Goal: Obtain resource: Download file/media

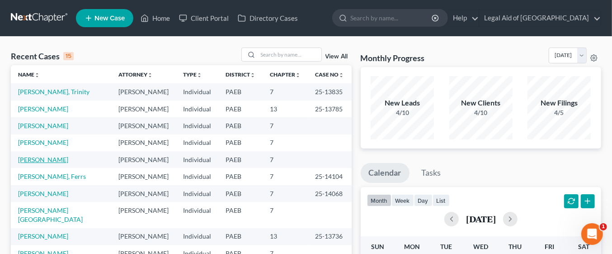
click at [50, 159] on link "[PERSON_NAME]" at bounding box center [43, 159] width 50 height 8
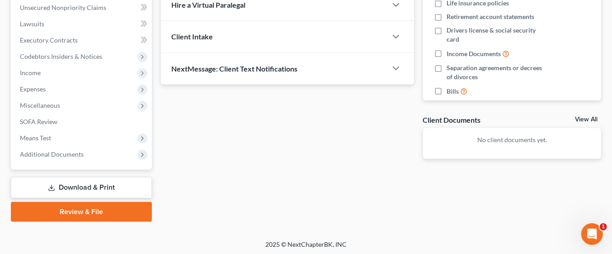
click at [105, 184] on link "Download & Print" at bounding box center [81, 187] width 141 height 21
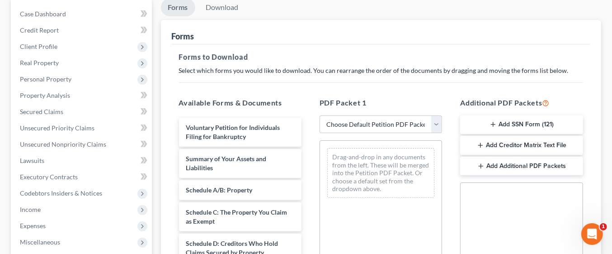
scroll to position [94, 0]
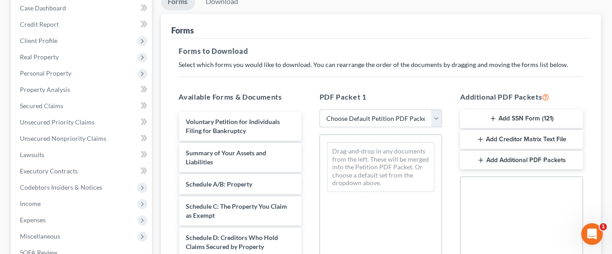
click at [439, 118] on select "Choose Default Petition PDF Packet Complete Bankruptcy Petition (all forms and …" at bounding box center [381, 118] width 122 height 18
select select "0"
click at [320, 109] on select "Choose Default Petition PDF Packet Complete Bankruptcy Petition (all forms and …" at bounding box center [381, 118] width 122 height 18
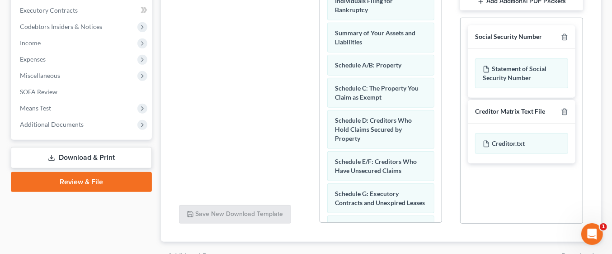
scroll to position [304, 0]
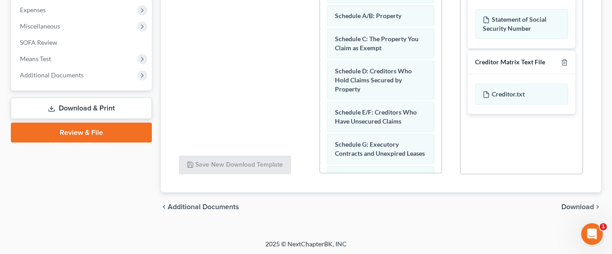
click at [580, 207] on span "Download" at bounding box center [577, 206] width 33 height 7
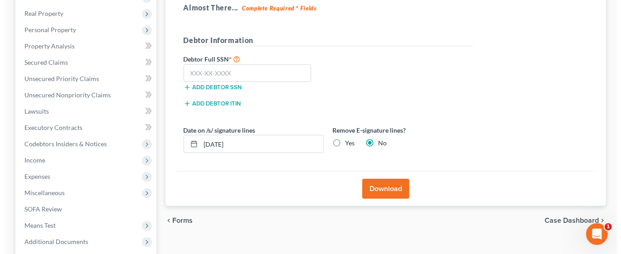
scroll to position [136, 0]
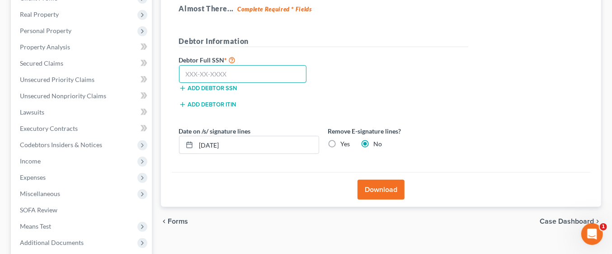
click at [198, 70] on input "text" at bounding box center [243, 74] width 128 height 18
paste input "558-29-0886"
type input "558-29-0886"
click at [396, 193] on button "Download" at bounding box center [380, 189] width 47 height 20
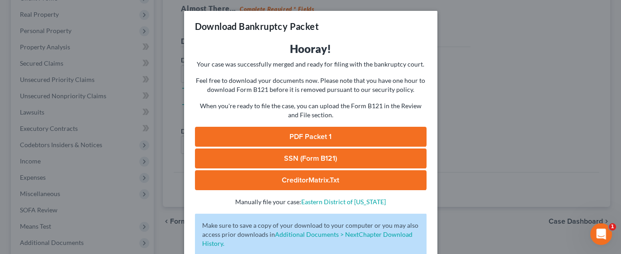
click at [335, 137] on link "PDF Packet 1" at bounding box center [310, 137] width 231 height 20
click at [359, 135] on link "PDF Packet 1" at bounding box center [310, 137] width 231 height 20
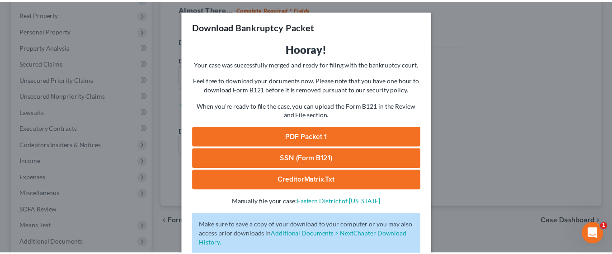
scroll to position [56, 0]
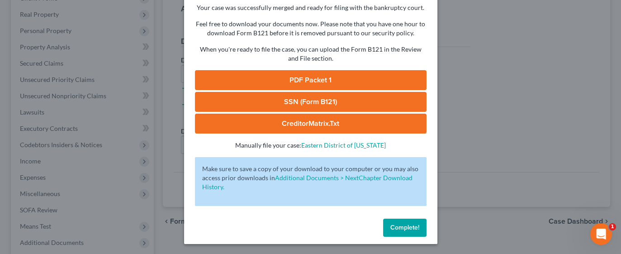
click at [416, 226] on button "Complete!" at bounding box center [404, 227] width 43 height 18
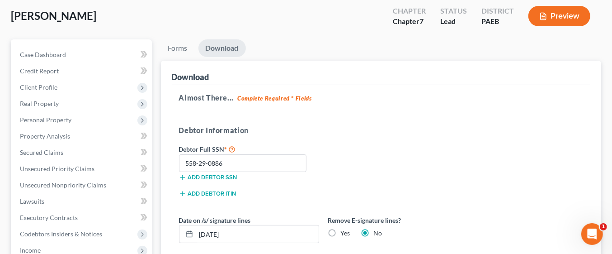
scroll to position [0, 0]
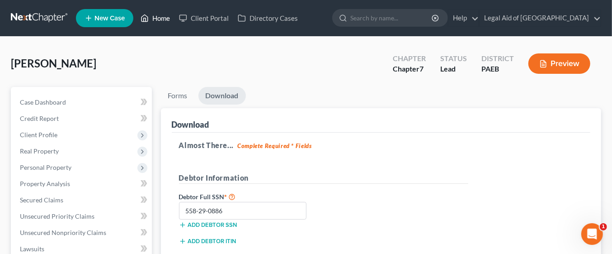
click at [157, 18] on link "Home" at bounding box center [155, 18] width 38 height 16
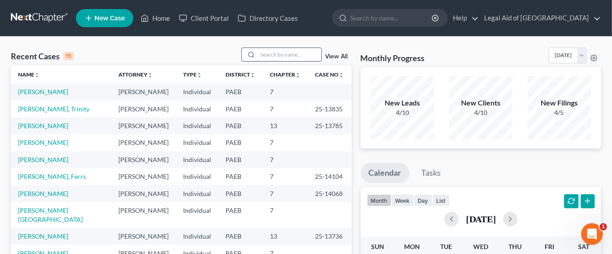
click at [274, 54] on input "search" at bounding box center [289, 54] width 63 height 13
type input "[PERSON_NAME]"
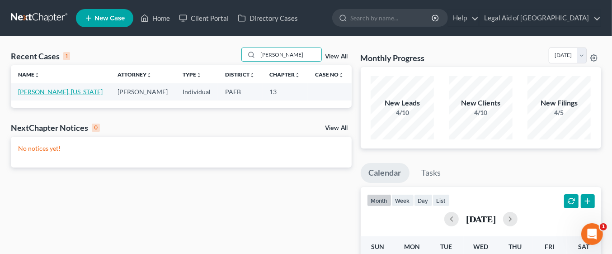
click at [53, 92] on link "[PERSON_NAME], [US_STATE]" at bounding box center [60, 92] width 85 height 8
click at [51, 90] on link "[PERSON_NAME], [US_STATE]" at bounding box center [60, 92] width 85 height 8
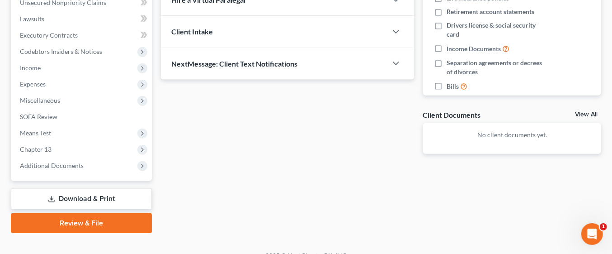
scroll to position [242, 0]
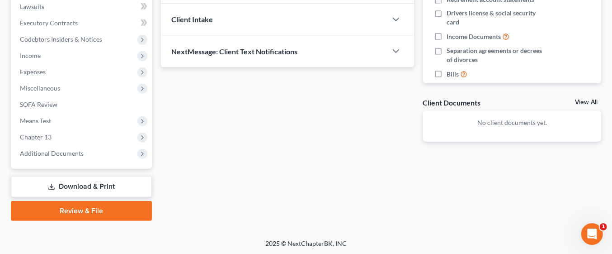
click at [122, 184] on link "Download & Print" at bounding box center [81, 186] width 141 height 21
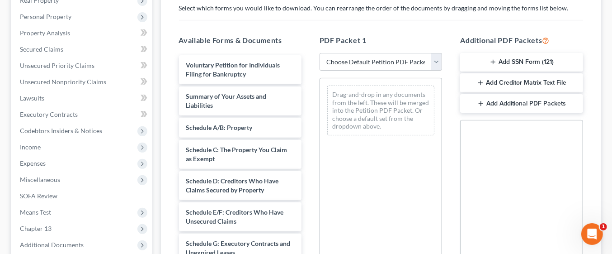
scroll to position [154, 0]
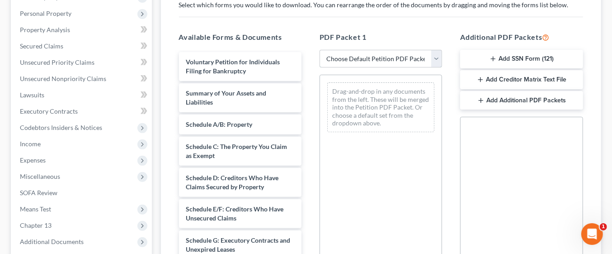
click at [440, 58] on select "Choose Default Petition PDF Packet Complete Bankruptcy Petition (all forms and …" at bounding box center [381, 59] width 122 height 18
select select "0"
click at [320, 50] on select "Choose Default Petition PDF Packet Complete Bankruptcy Petition (all forms and …" at bounding box center [381, 59] width 122 height 18
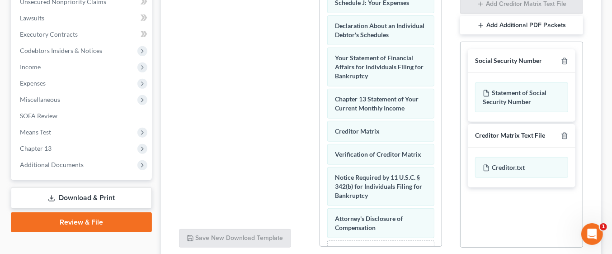
scroll to position [327, 0]
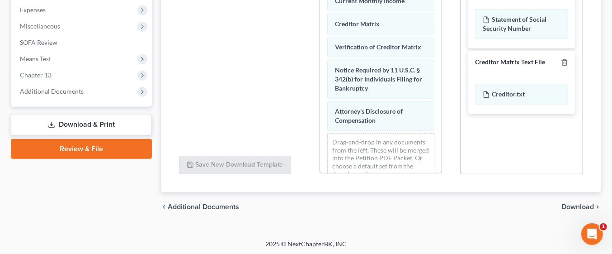
click at [582, 203] on span "Download" at bounding box center [577, 206] width 33 height 7
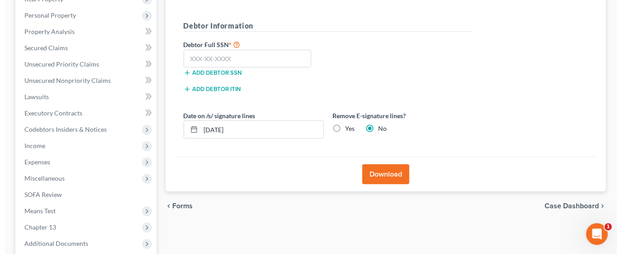
scroll to position [151, 0]
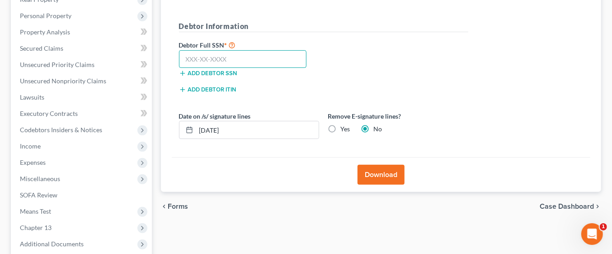
paste input "162-60-5769"
type input "162-60-5769"
click at [377, 175] on button "Download" at bounding box center [380, 175] width 47 height 20
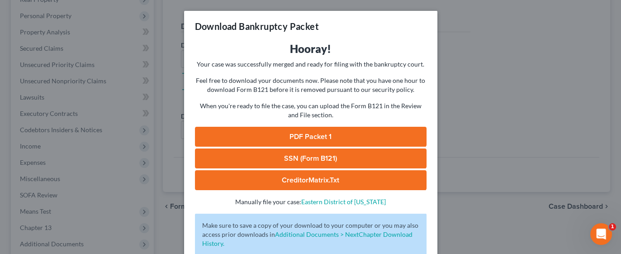
click at [342, 132] on link "PDF Packet 1" at bounding box center [310, 137] width 231 height 20
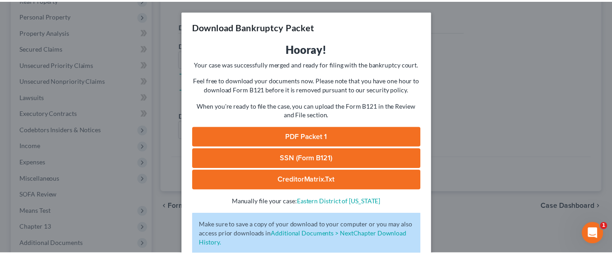
scroll to position [56, 0]
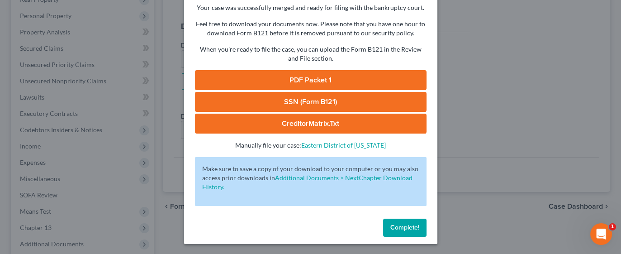
click at [408, 224] on span "Complete!" at bounding box center [404, 227] width 29 height 8
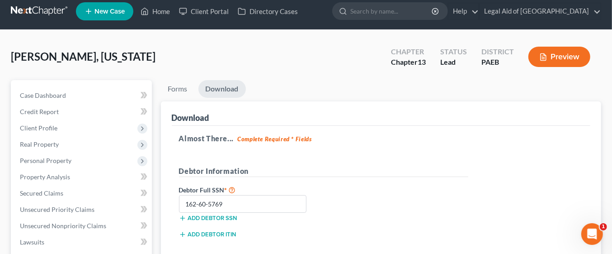
scroll to position [0, 0]
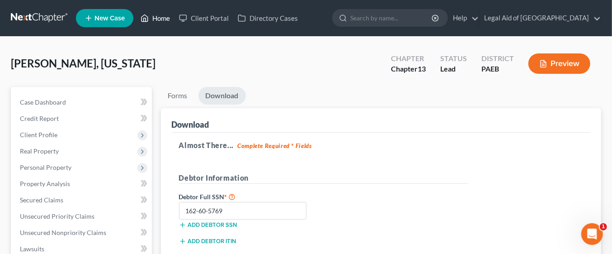
click at [163, 18] on link "Home" at bounding box center [155, 18] width 38 height 16
click at [160, 18] on link "Home" at bounding box center [155, 18] width 38 height 16
click at [166, 20] on link "Home" at bounding box center [155, 18] width 38 height 16
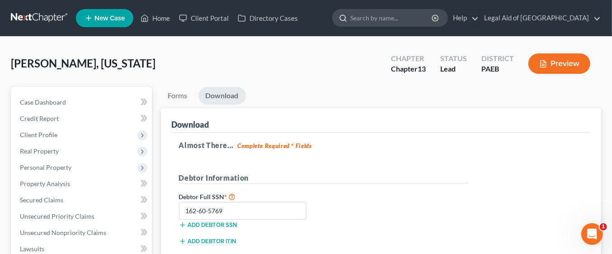
click at [376, 18] on input "search" at bounding box center [391, 17] width 83 height 17
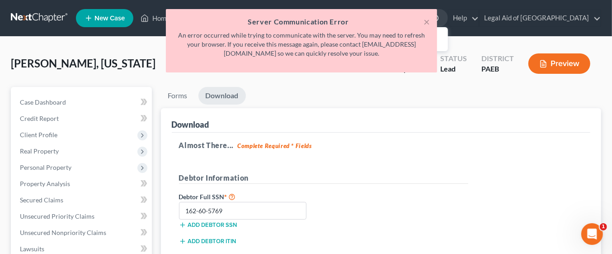
type input "br"
click at [433, 16] on div "× Server Communication Error An error occurred while trying to communicate with…" at bounding box center [301, 40] width 271 height 63
click at [427, 21] on button "×" at bounding box center [426, 21] width 6 height 11
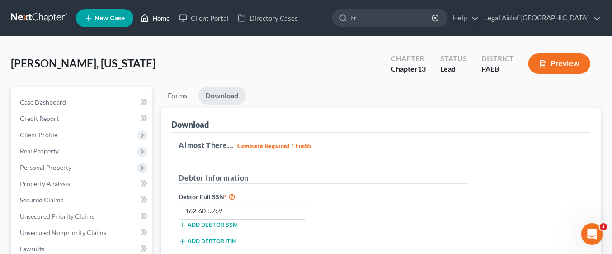
click at [165, 14] on link "Home" at bounding box center [155, 18] width 38 height 16
click at [155, 23] on link "Home" at bounding box center [155, 18] width 38 height 16
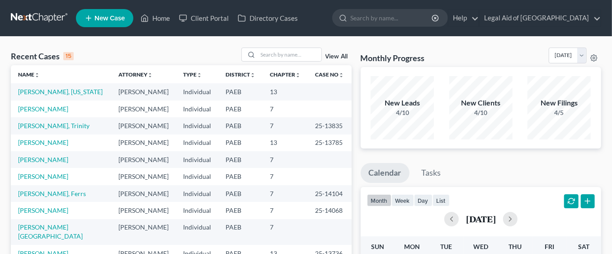
click at [120, 91] on td "[PERSON_NAME]" at bounding box center [144, 91] width 65 height 17
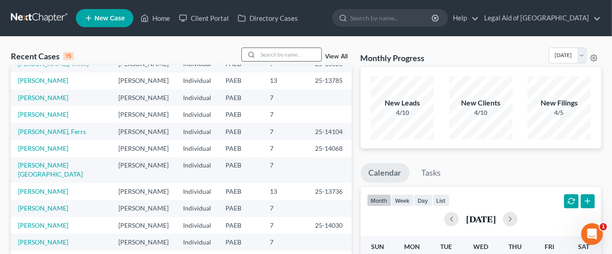
click at [267, 54] on input "search" at bounding box center [289, 54] width 63 height 13
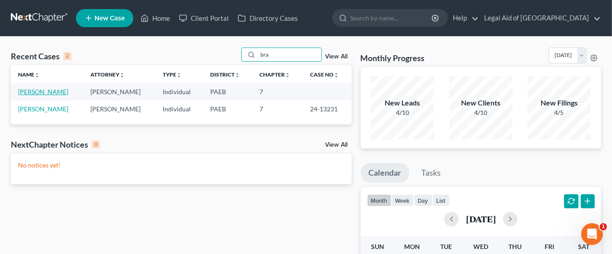
type input "bra"
click at [50, 93] on link "Bratcher, Renee" at bounding box center [43, 92] width 50 height 8
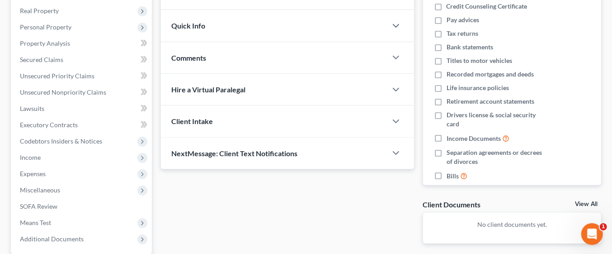
scroll to position [225, 0]
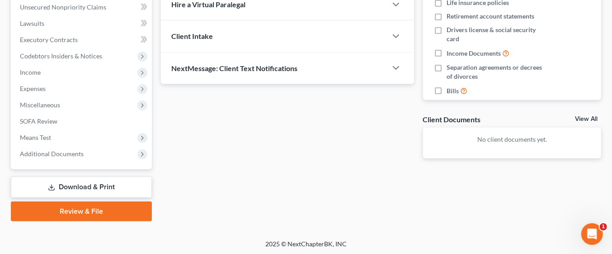
click at [109, 182] on link "Download & Print" at bounding box center [81, 186] width 141 height 21
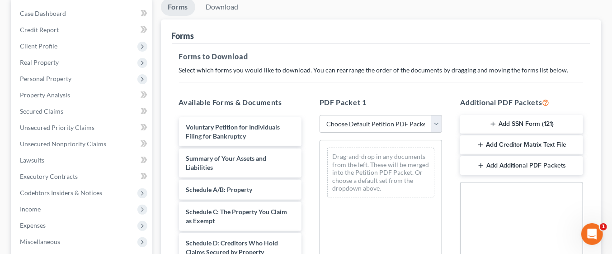
scroll to position [91, 0]
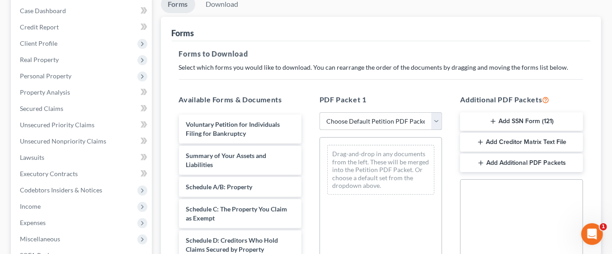
click at [437, 122] on select "Choose Default Petition PDF Packet Complete Bankruptcy Petition (all forms and …" at bounding box center [381, 121] width 122 height 18
select select "0"
click at [324, 112] on select "Choose Default Petition PDF Packet Complete Bankruptcy Petition (all forms and …" at bounding box center [381, 121] width 122 height 18
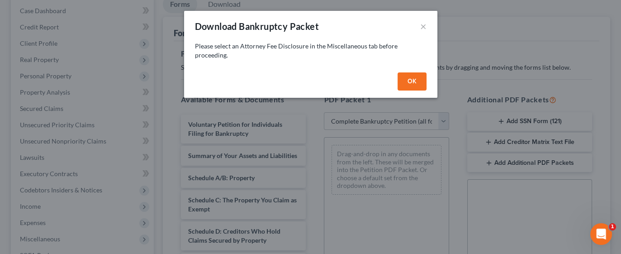
click at [423, 80] on button "OK" at bounding box center [411, 81] width 29 height 18
select select
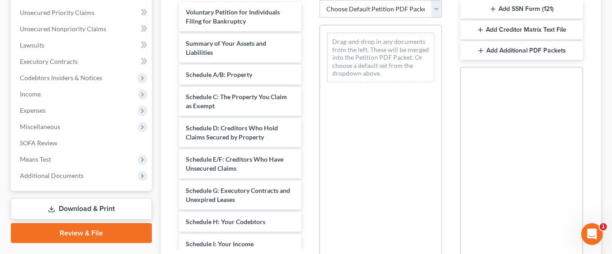
scroll to position [210, 0]
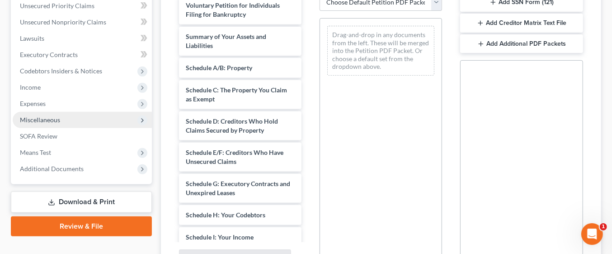
click at [67, 119] on span "Miscellaneous" at bounding box center [82, 120] width 139 height 16
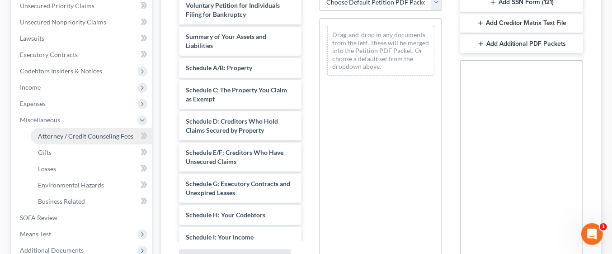
click at [112, 136] on span "Attorney / Credit Counseling Fees" at bounding box center [85, 136] width 95 height 8
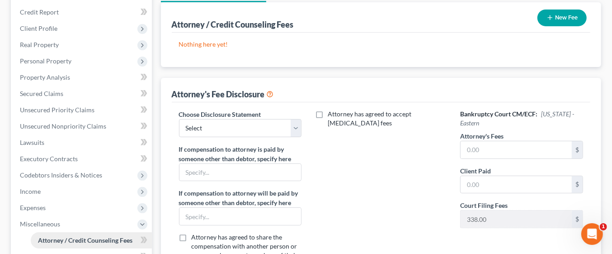
scroll to position [107, 0]
click at [295, 121] on select "Select KY Disclosure" at bounding box center [240, 127] width 122 height 18
select select "0"
click at [179, 118] on select "Select KY Disclosure" at bounding box center [240, 127] width 122 height 18
click at [519, 149] on input "text" at bounding box center [516, 149] width 111 height 17
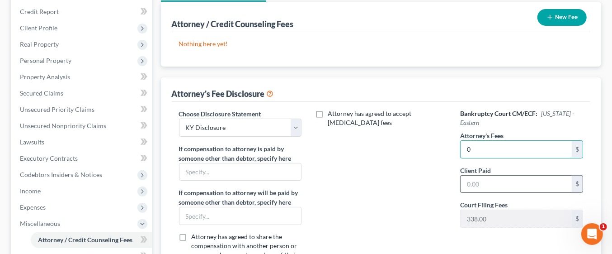
type input "0"
click at [492, 180] on input "text" at bounding box center [516, 183] width 111 height 17
type input "0"
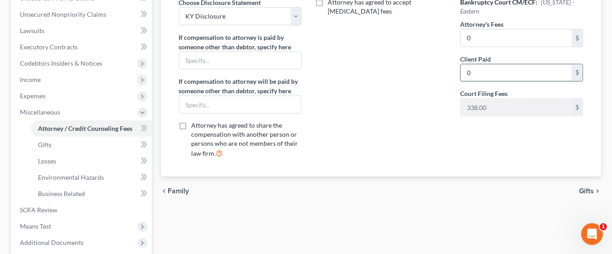
scroll to position [220, 0]
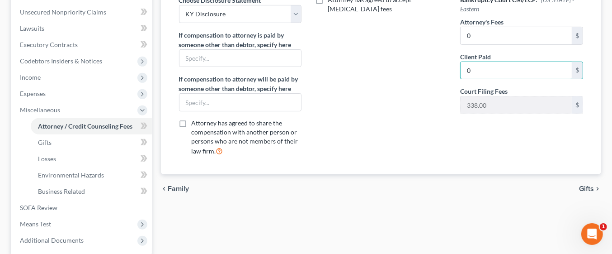
click at [585, 187] on span "Gifts" at bounding box center [586, 188] width 15 height 7
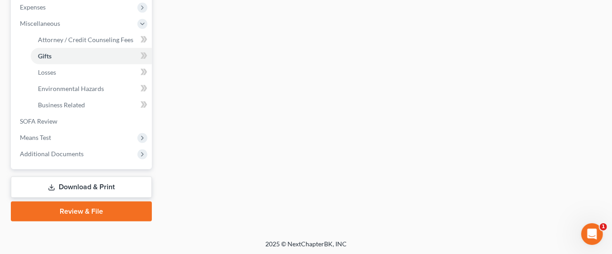
click at [106, 186] on link "Download & Print" at bounding box center [81, 186] width 141 height 21
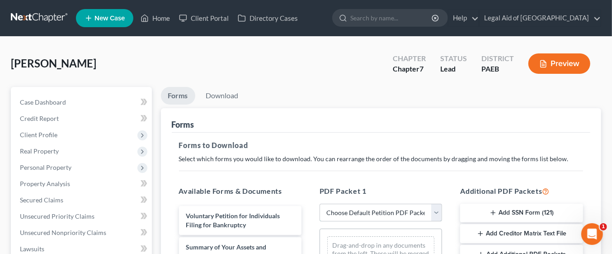
click at [432, 212] on select "Choose Default Petition PDF Packet Complete Bankruptcy Petition (all forms and …" at bounding box center [381, 212] width 122 height 18
select select "0"
click at [320, 203] on select "Choose Default Petition PDF Packet Complete Bankruptcy Petition (all forms and …" at bounding box center [381, 212] width 122 height 18
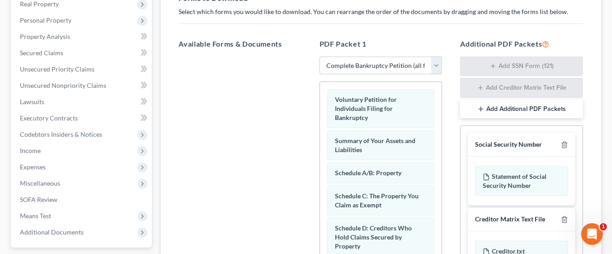
scroll to position [304, 0]
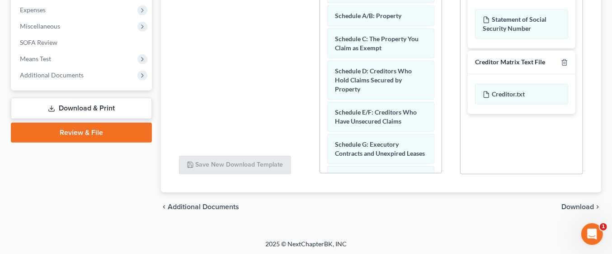
click at [580, 208] on span "Download" at bounding box center [577, 206] width 33 height 7
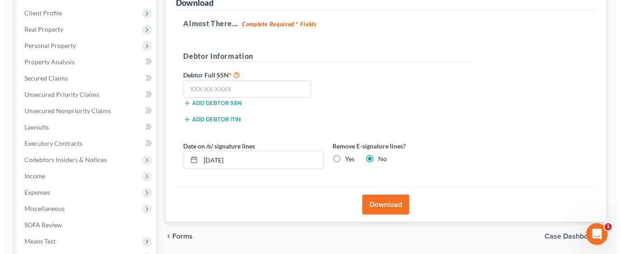
scroll to position [121, 0]
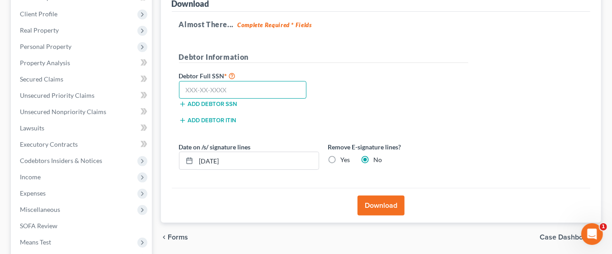
paste input "170-52-7410"
type input "170-52-7410"
click at [383, 203] on button "Download" at bounding box center [380, 205] width 47 height 20
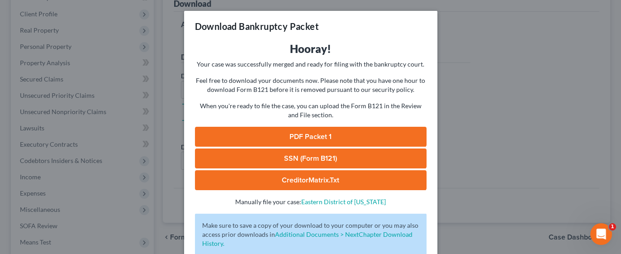
click at [341, 138] on link "PDF Packet 1" at bounding box center [310, 137] width 231 height 20
